Goal: Information Seeking & Learning: Learn about a topic

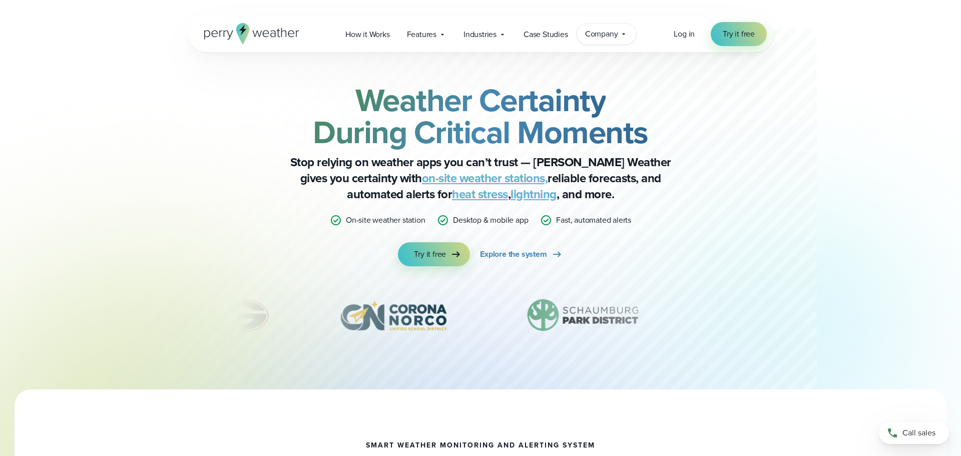
click at [617, 36] on span "Company" at bounding box center [601, 34] width 33 height 12
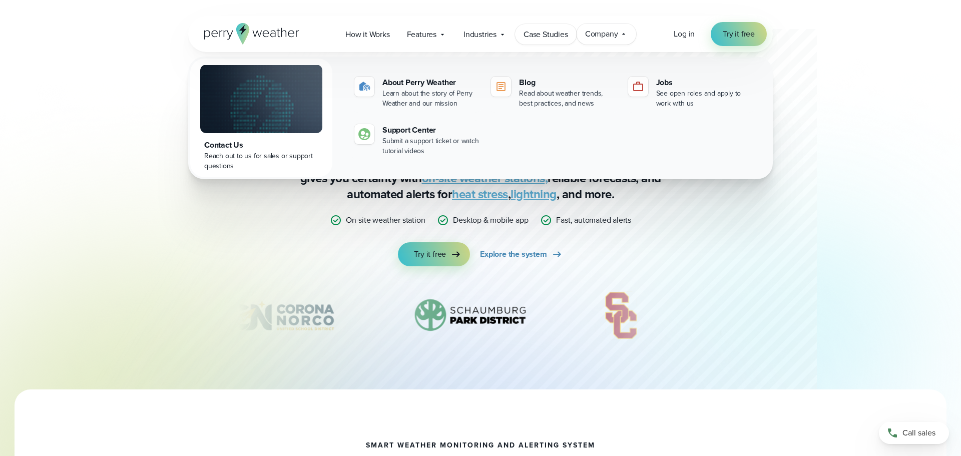
click at [542, 36] on span "Case Studies" at bounding box center [545, 35] width 45 height 12
